Goal: Task Accomplishment & Management: Manage account settings

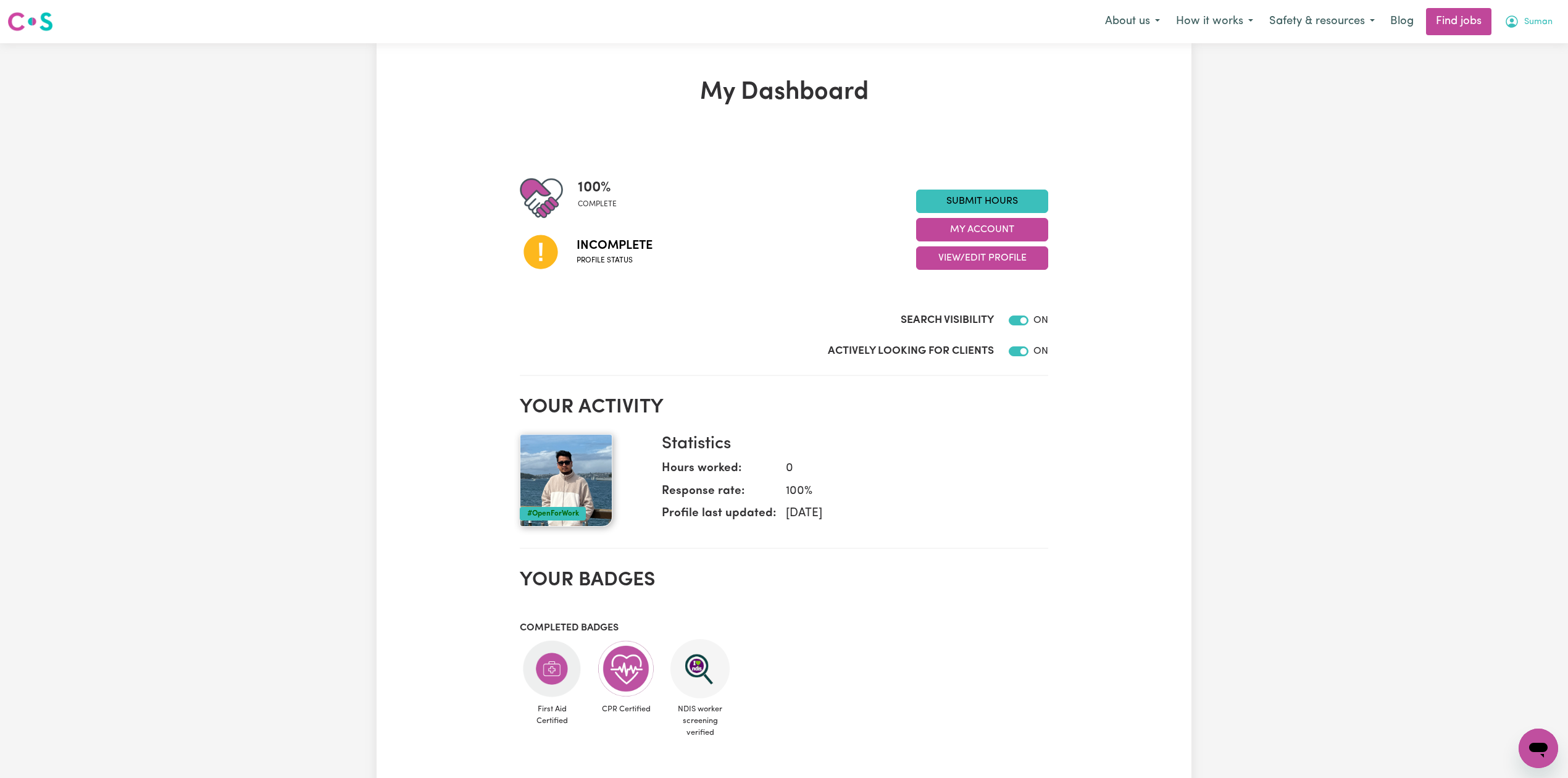
click at [1524, 16] on span "Suman" at bounding box center [1538, 23] width 29 height 14
click at [1505, 82] on link "My Dashboard" at bounding box center [1511, 71] width 98 height 23
click at [1509, 90] on link "Logout" at bounding box center [1511, 94] width 98 height 23
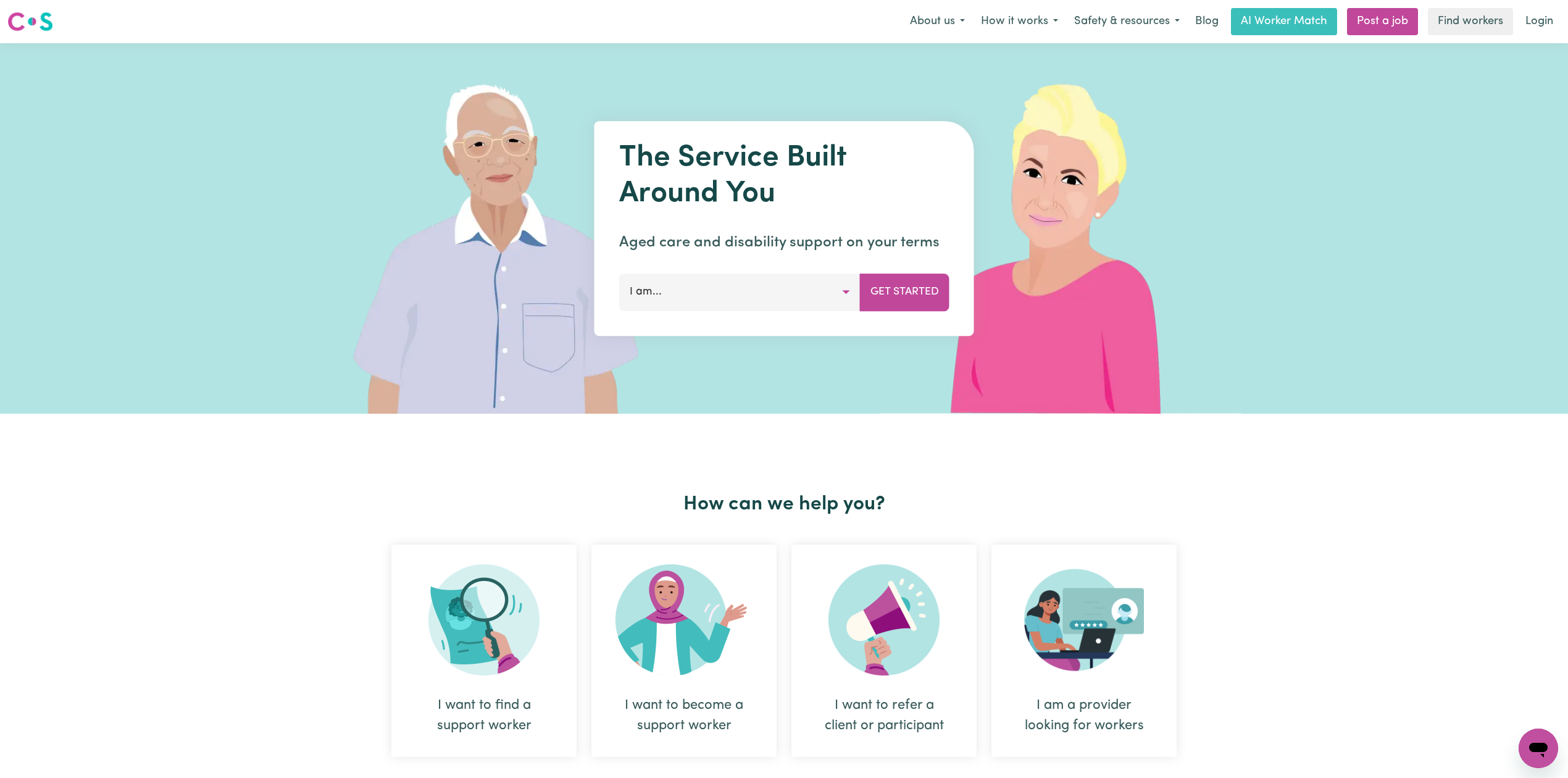
click at [1516, 30] on div "About us How it works Safety & resources Blog AI Worker Match Post a job Find w…" at bounding box center [1231, 22] width 659 height 27
click at [1529, 23] on link "Login" at bounding box center [1539, 22] width 43 height 27
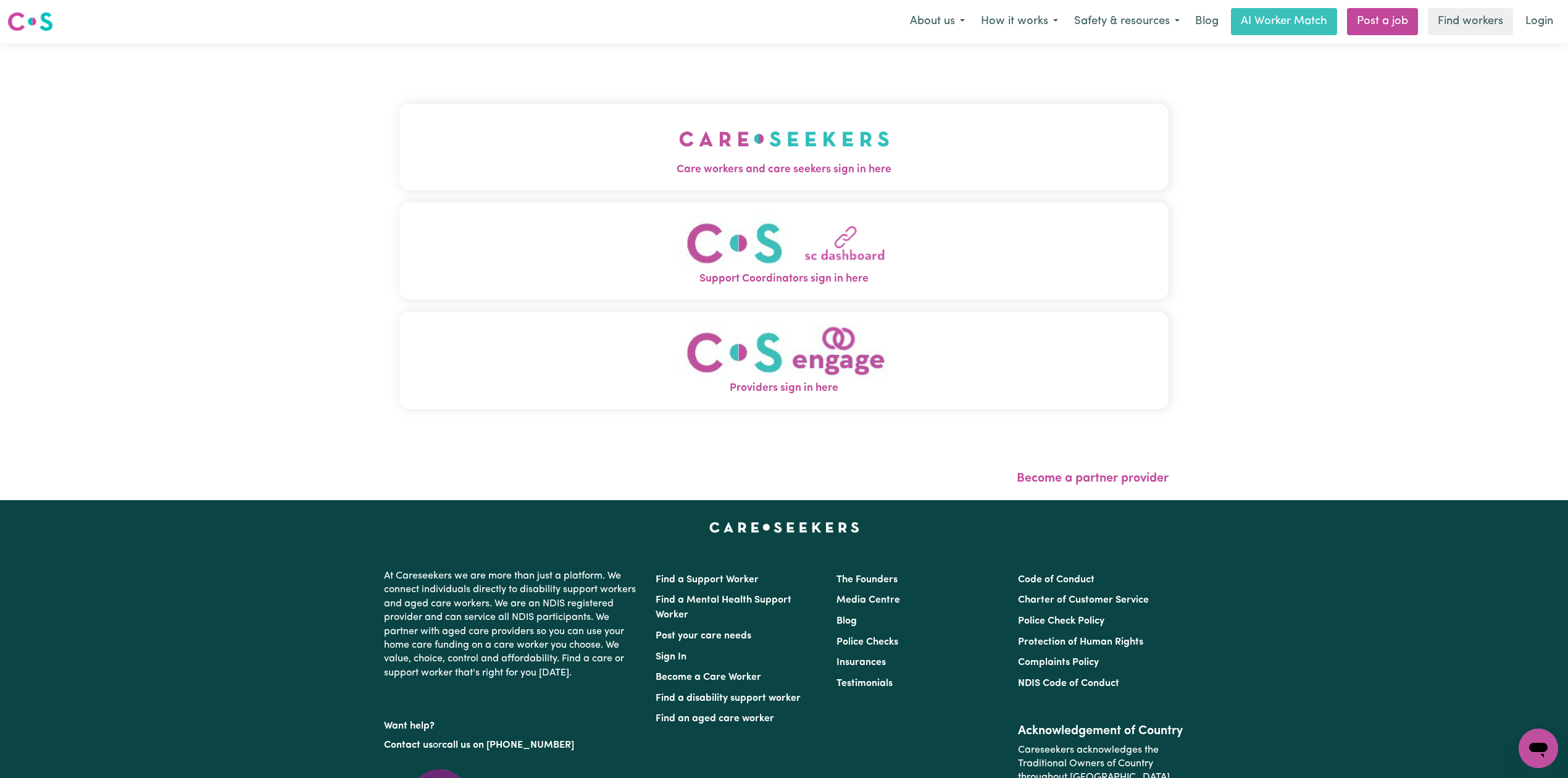
click at [692, 200] on div "Care workers and care seekers sign in here Support Coordinators sign in here Pr…" at bounding box center [783, 262] width 769 height 389
click at [697, 139] on img "Care workers and care seekers sign in here" at bounding box center [784, 139] width 211 height 46
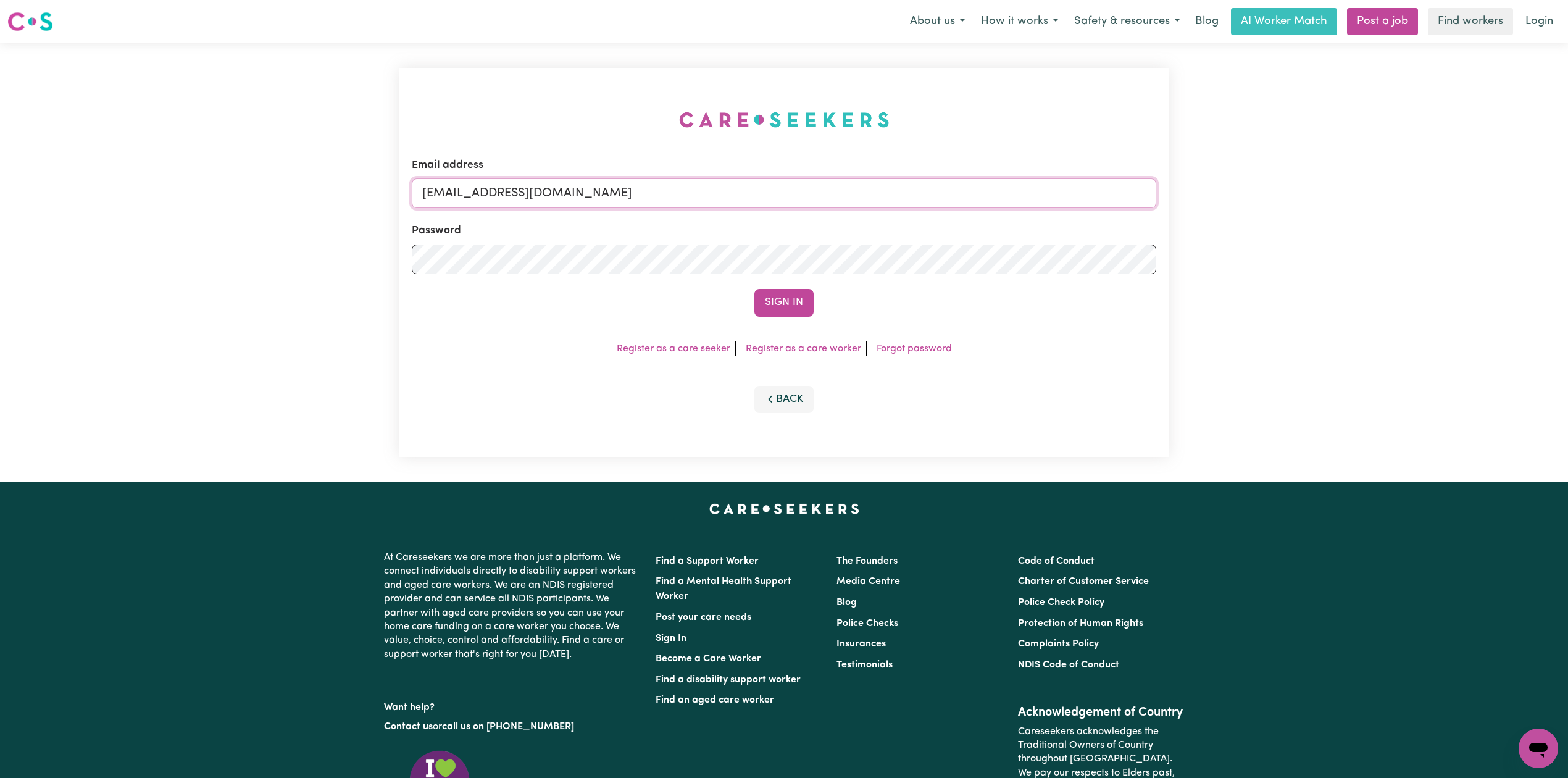
drag, startPoint x: 521, startPoint y: 193, endPoint x: 522, endPoint y: 203, distance: 10.0
click at [522, 194] on input "[EMAIL_ADDRESS][DOMAIN_NAME]" at bounding box center [784, 193] width 744 height 29
drag, startPoint x: 489, startPoint y: 183, endPoint x: 852, endPoint y: 212, distance: 364.2
click at [852, 211] on form "Email address Superuser~[EMAIL_ADDRESS][DOMAIN_NAME] Password Sign In" at bounding box center [784, 237] width 744 height 159
type input "Superuser~[DOMAIN_NAME][EMAIL_ADDRESS][DOMAIN_NAME]"
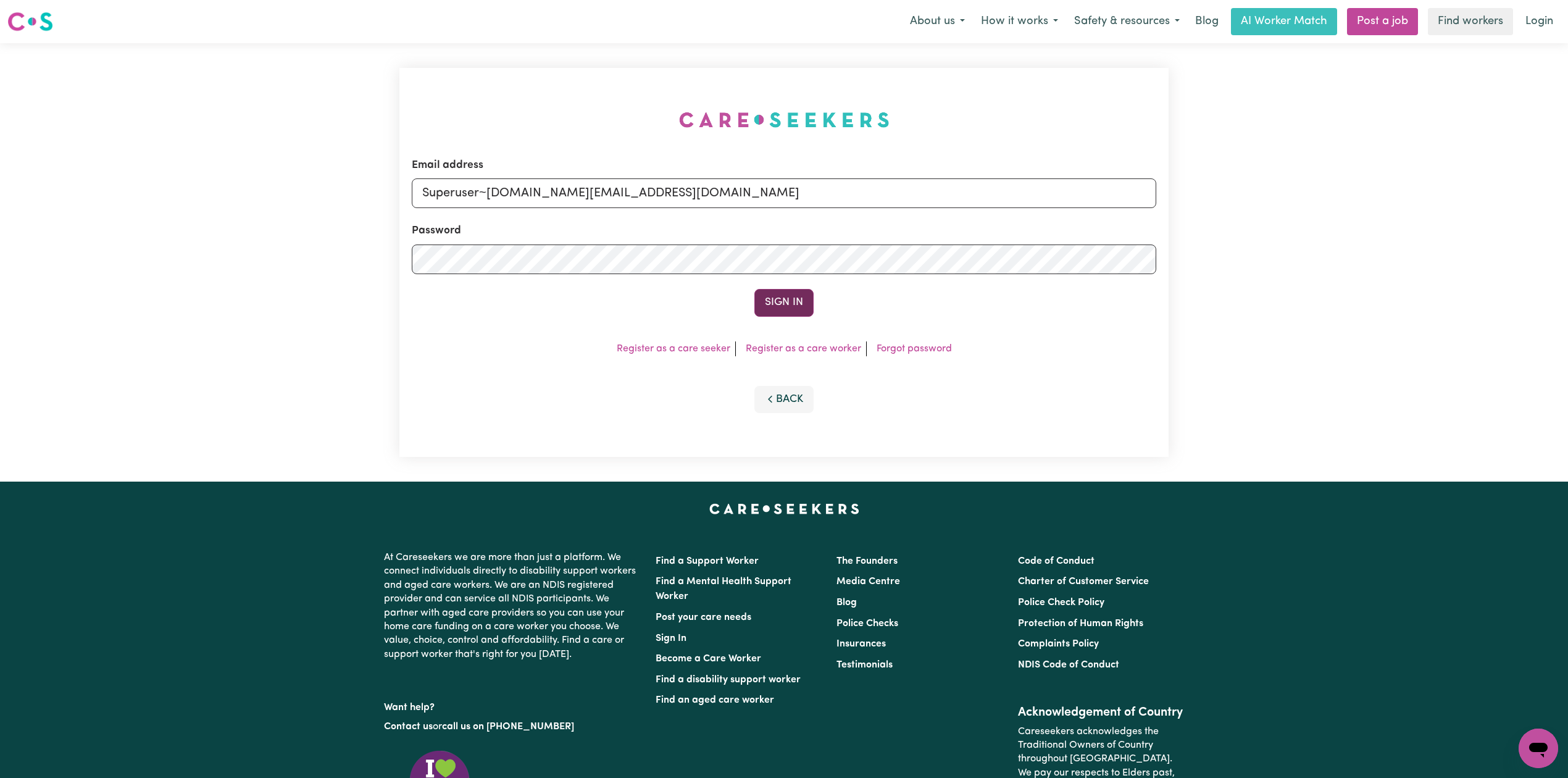
click at [761, 305] on button "Sign In" at bounding box center [783, 302] width 59 height 27
